Goal: Information Seeking & Learning: Learn about a topic

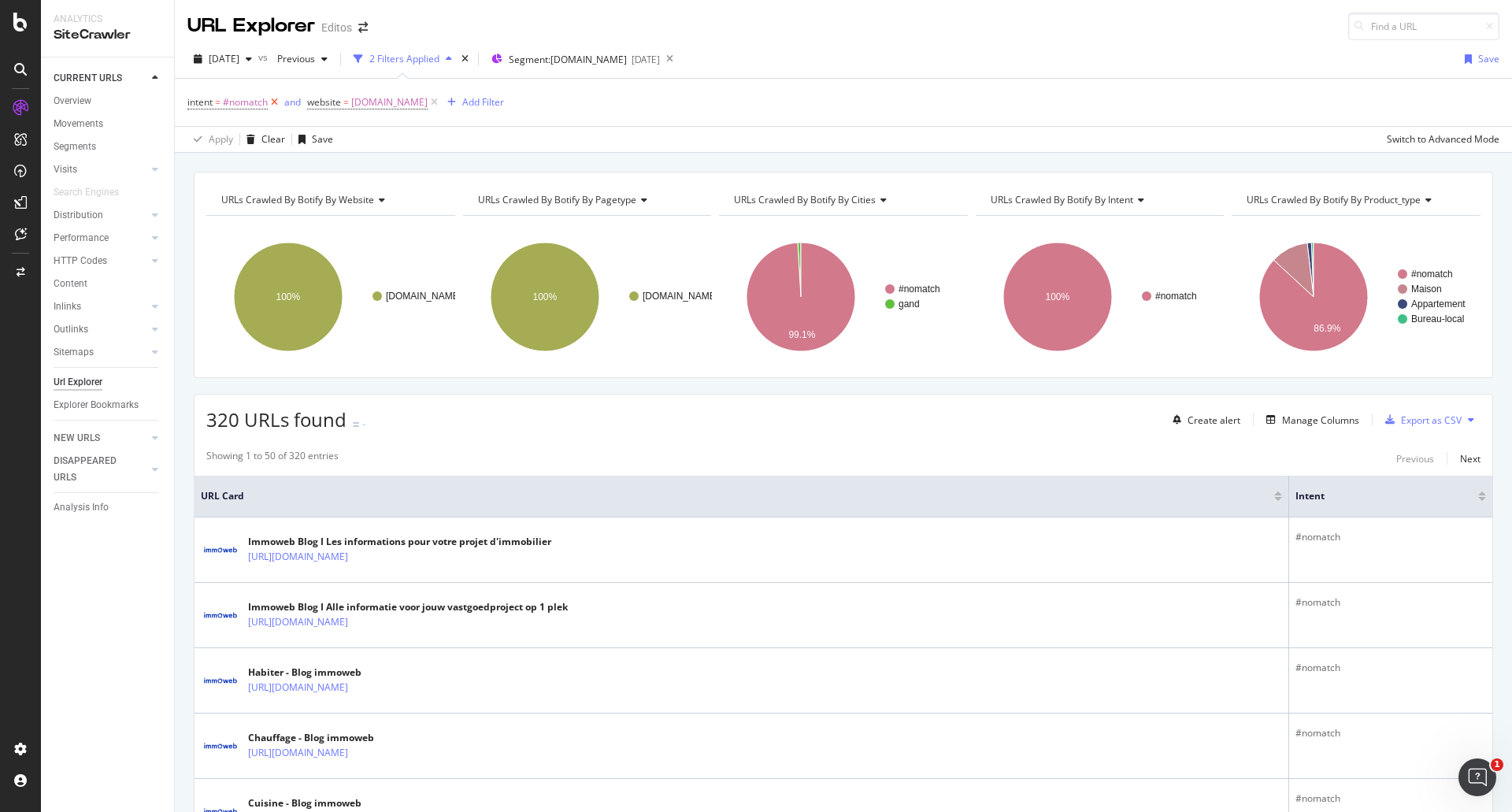
click at [273, 104] on icon at bounding box center [274, 102] width 13 height 16
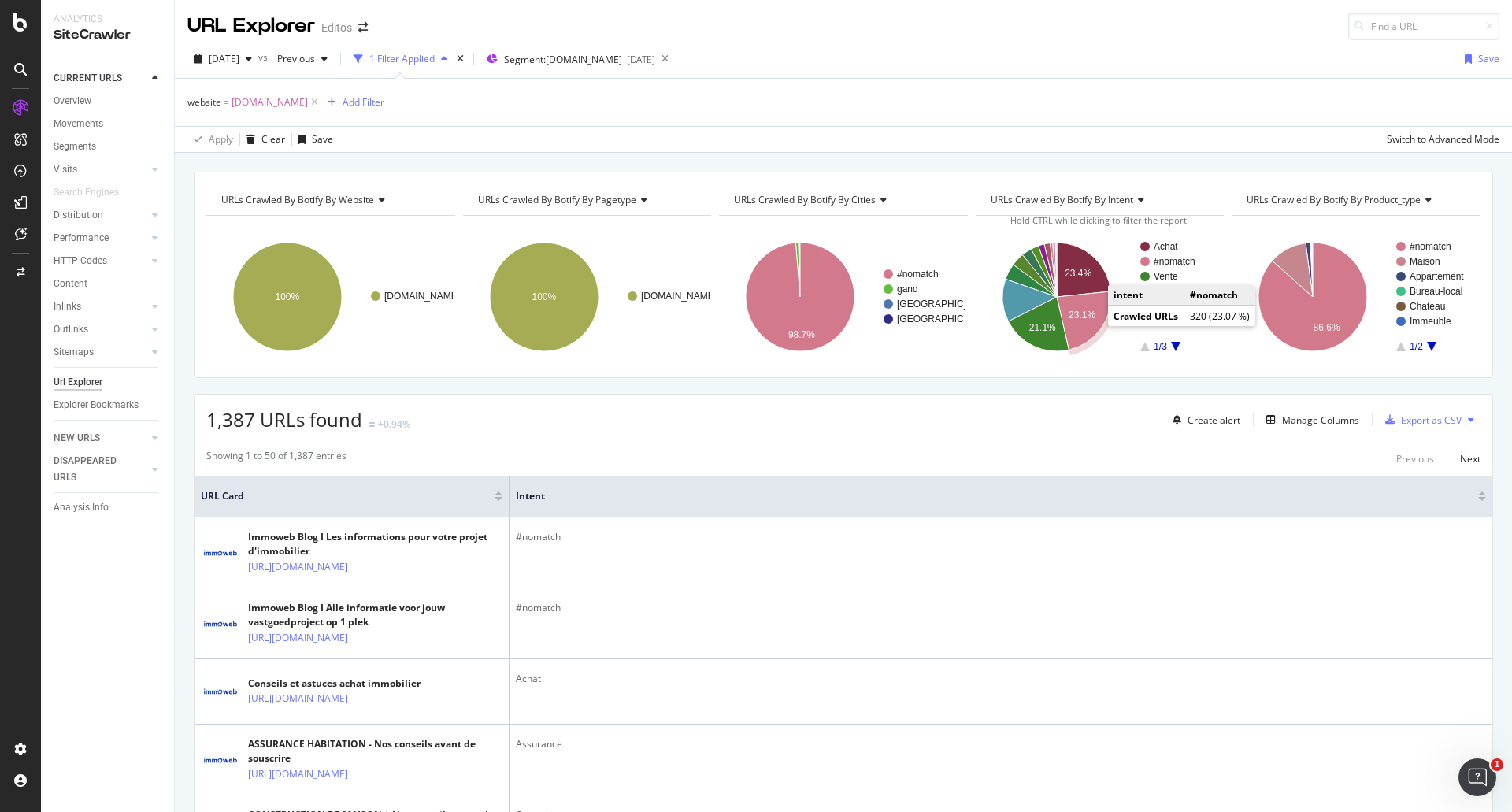
click at [1076, 316] on text "23.1%" at bounding box center [1082, 314] width 27 height 11
